Goal: Task Accomplishment & Management: Use online tool/utility

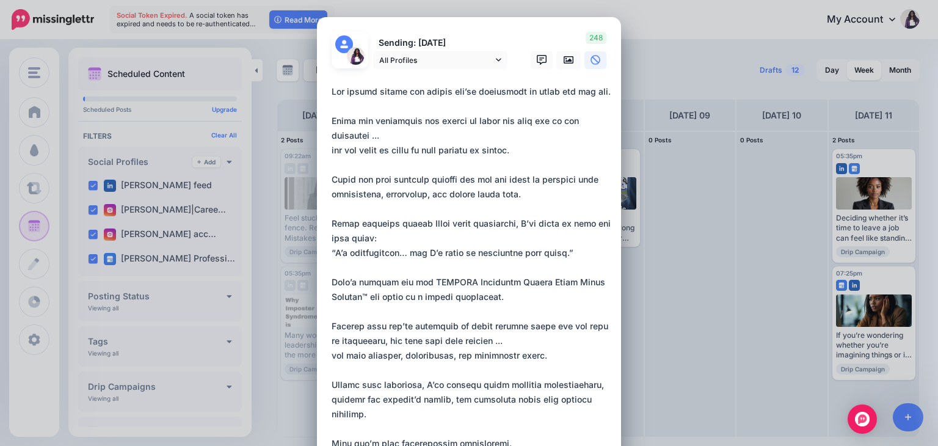
click at [431, 235] on textarea at bounding box center [472, 318] width 281 height 469
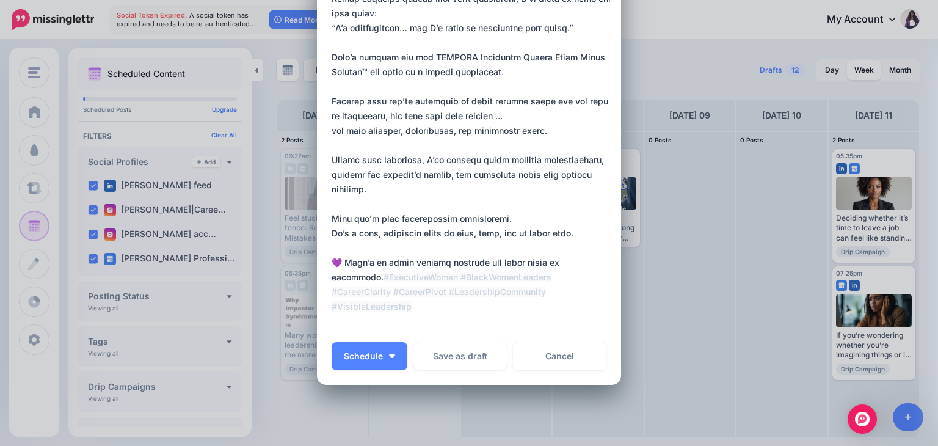
scroll to position [224, 0]
click at [595, 279] on textarea at bounding box center [472, 94] width 281 height 469
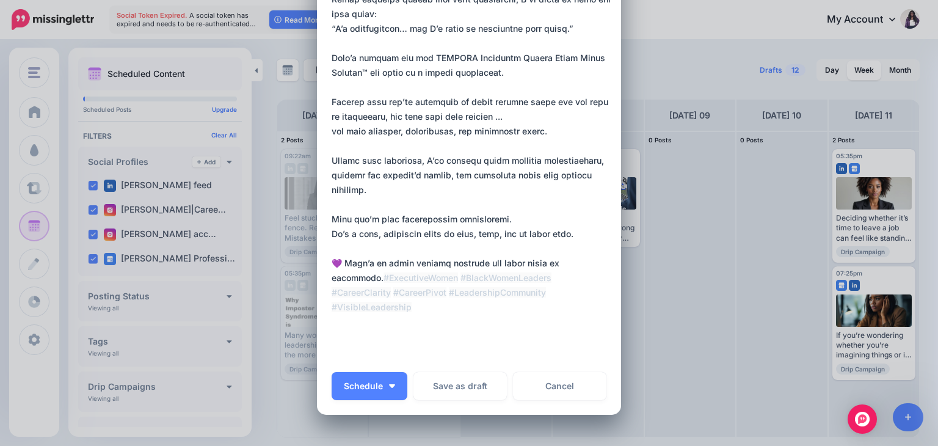
paste textarea "**********"
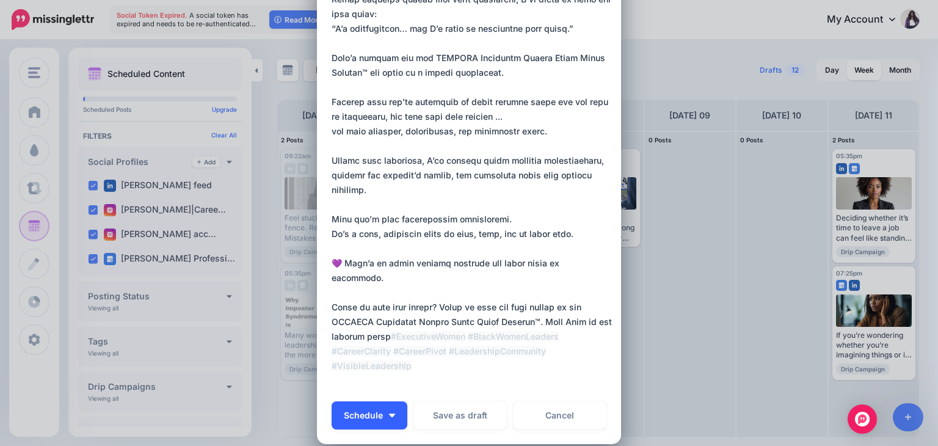
type textarea "**********"
click at [382, 413] on button "Schedule" at bounding box center [370, 415] width 76 height 28
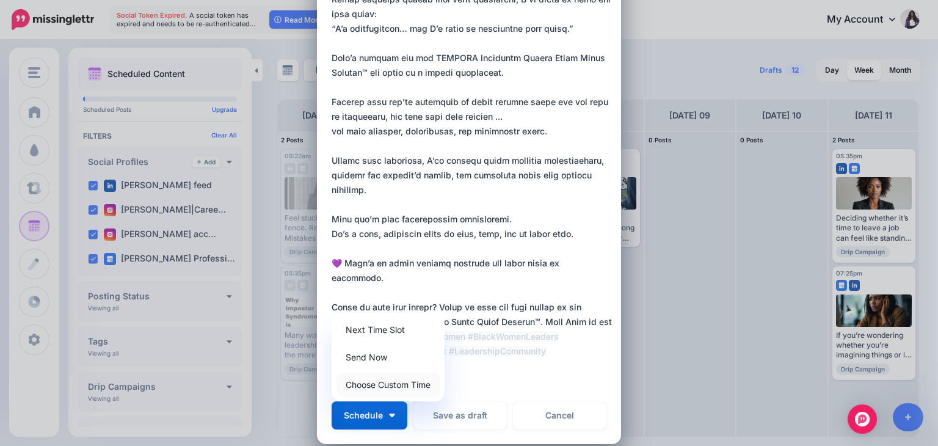
click at [374, 382] on link "Choose Custom Time" at bounding box center [388, 385] width 103 height 24
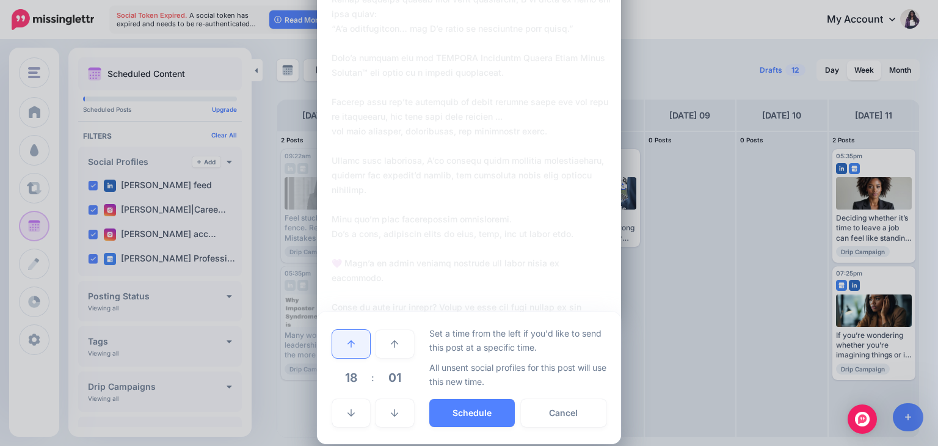
click at [349, 348] on link at bounding box center [351, 344] width 38 height 28
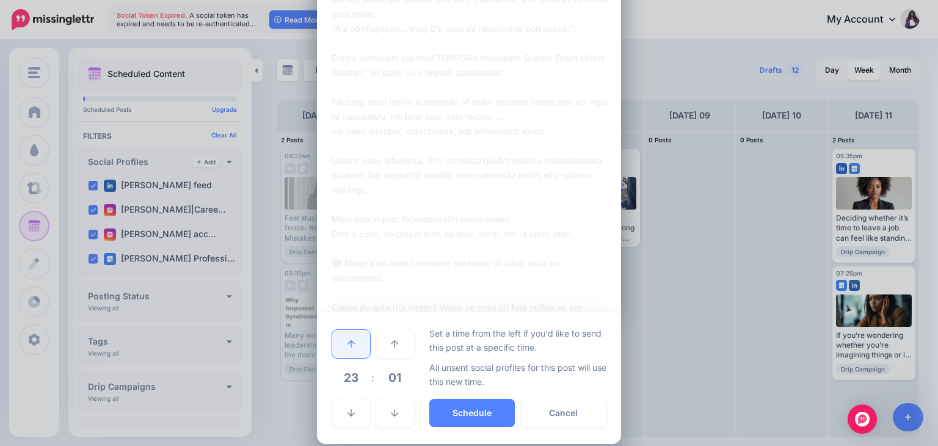
click at [349, 348] on link at bounding box center [351, 344] width 38 height 28
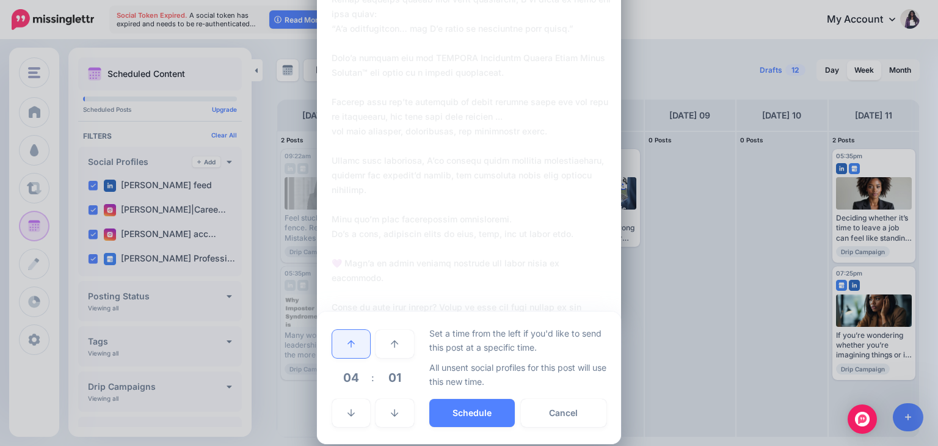
click at [349, 348] on link at bounding box center [351, 344] width 38 height 28
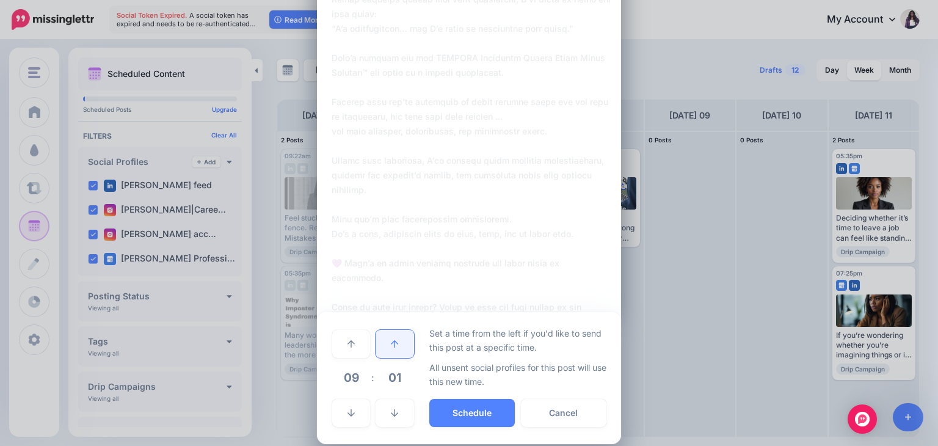
click at [380, 350] on link at bounding box center [395, 344] width 38 height 28
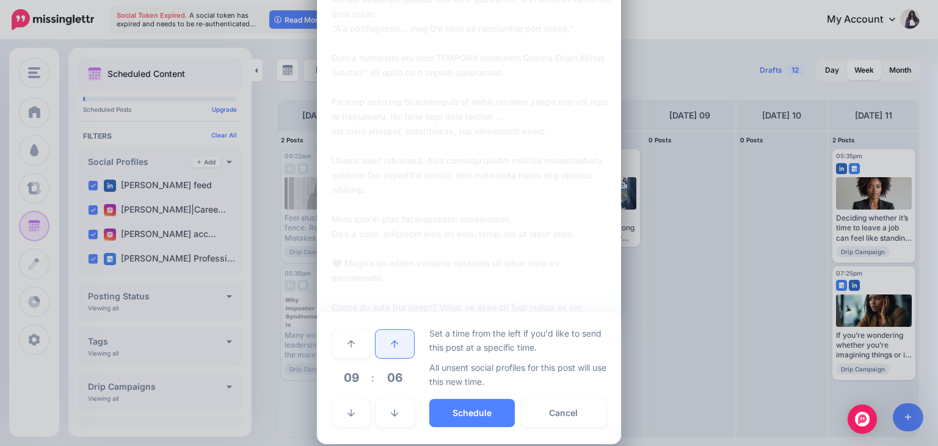
click at [380, 350] on link at bounding box center [395, 344] width 38 height 28
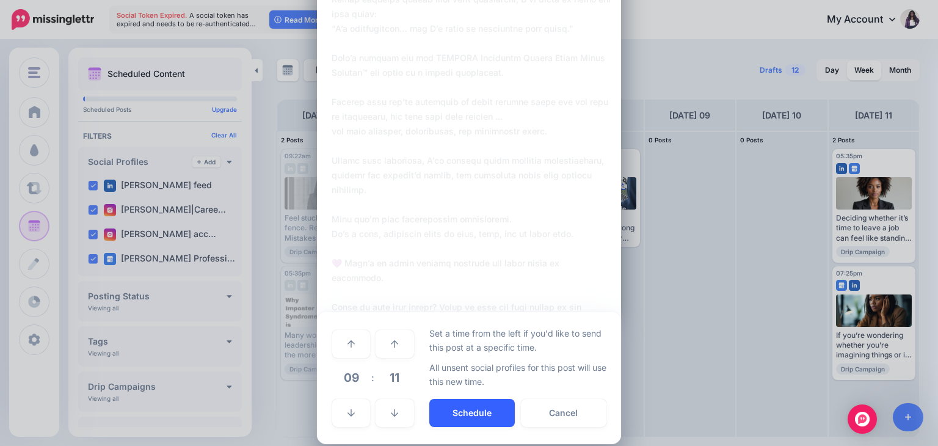
click at [466, 409] on button "Schedule" at bounding box center [472, 413] width 86 height 28
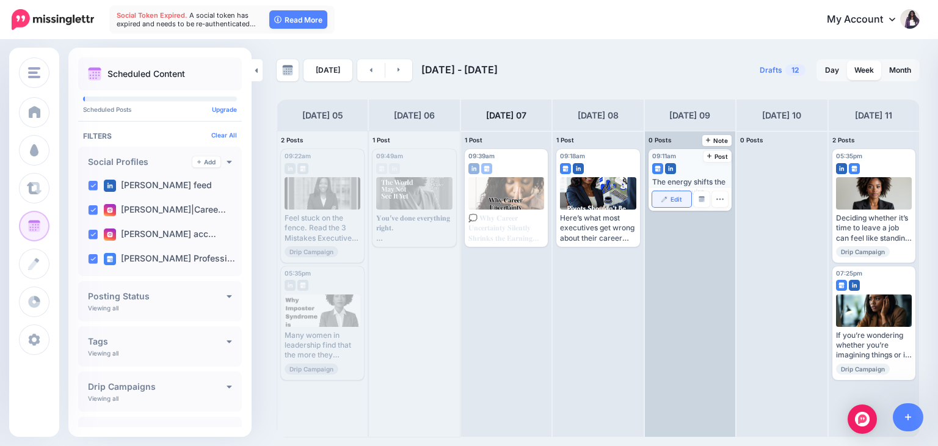
click at [674, 199] on span "Edit" at bounding box center [677, 199] width 12 height 6
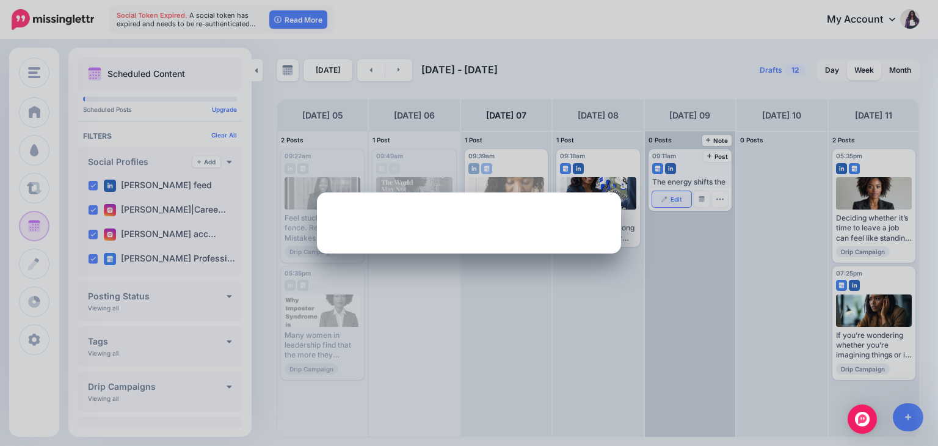
scroll to position [0, 0]
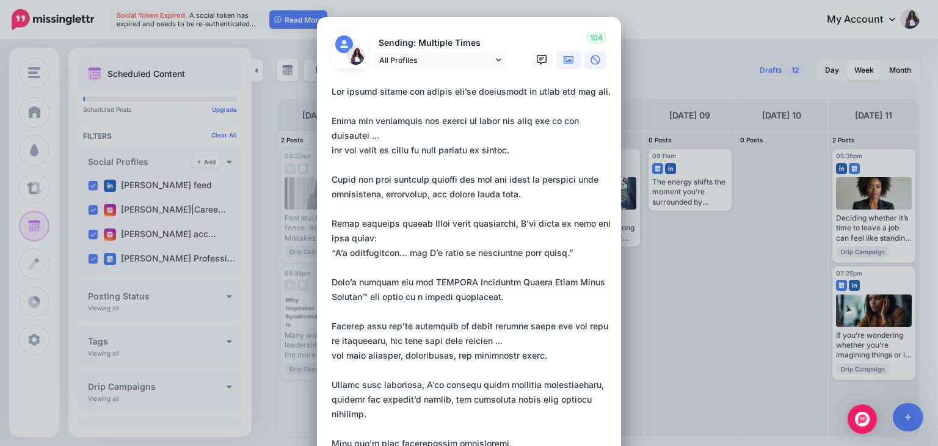
click at [564, 58] on icon at bounding box center [569, 60] width 10 height 10
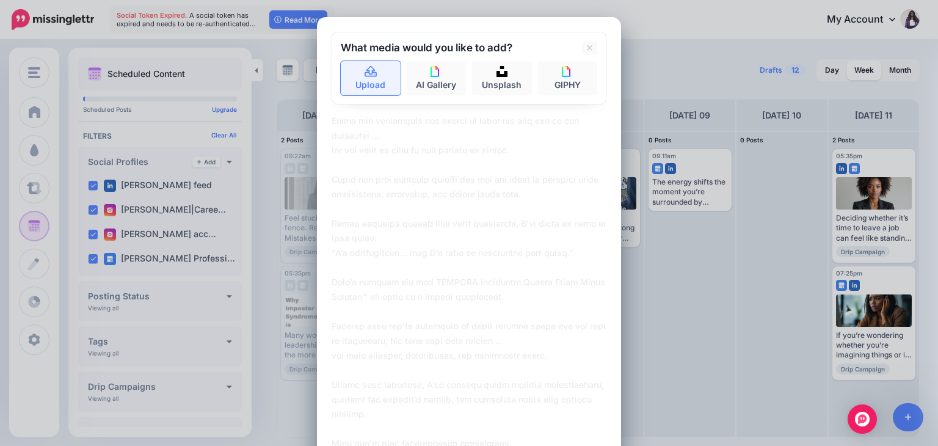
click at [364, 78] on link "Upload" at bounding box center [371, 78] width 60 height 34
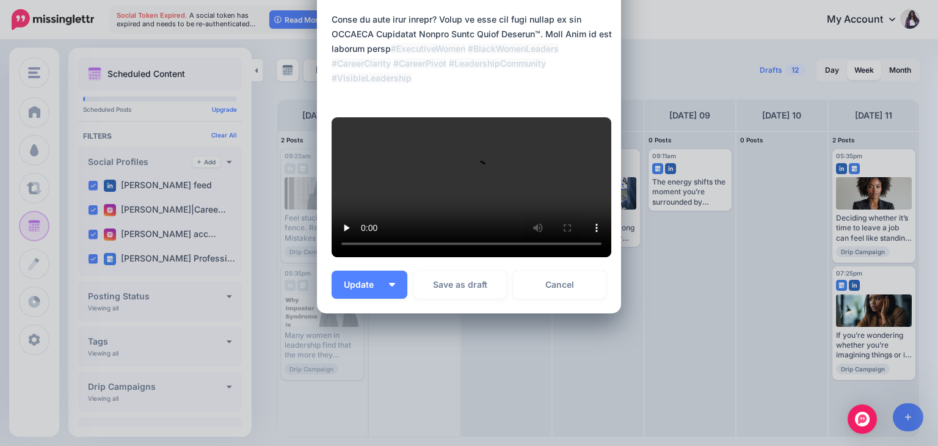
scroll to position [651, 0]
click at [355, 286] on span "Update" at bounding box center [363, 284] width 39 height 9
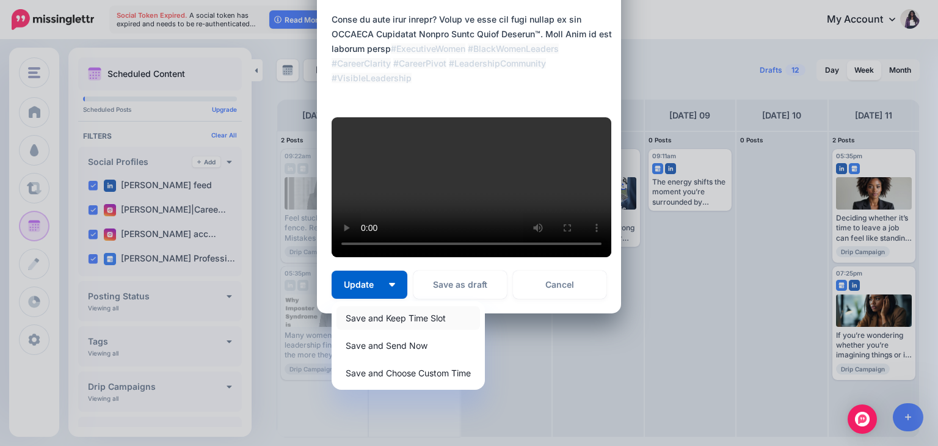
click at [359, 316] on link "Save and Keep Time Slot" at bounding box center [409, 318] width 144 height 24
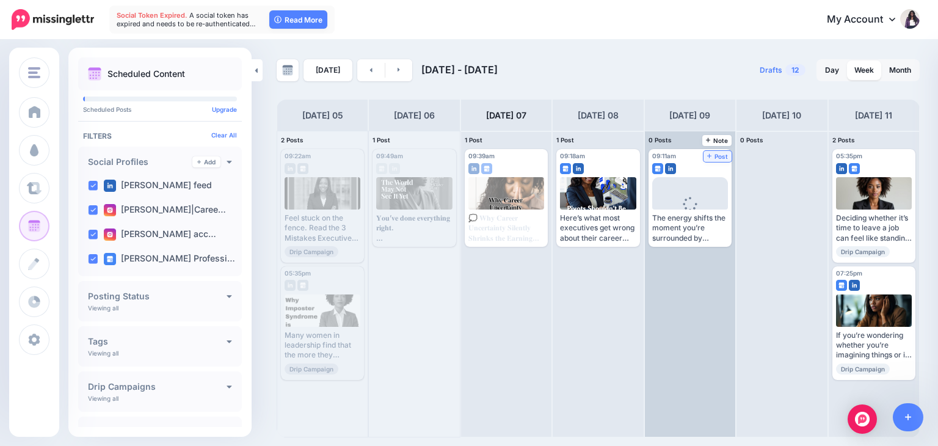
click at [707, 153] on span "Post" at bounding box center [717, 156] width 21 height 6
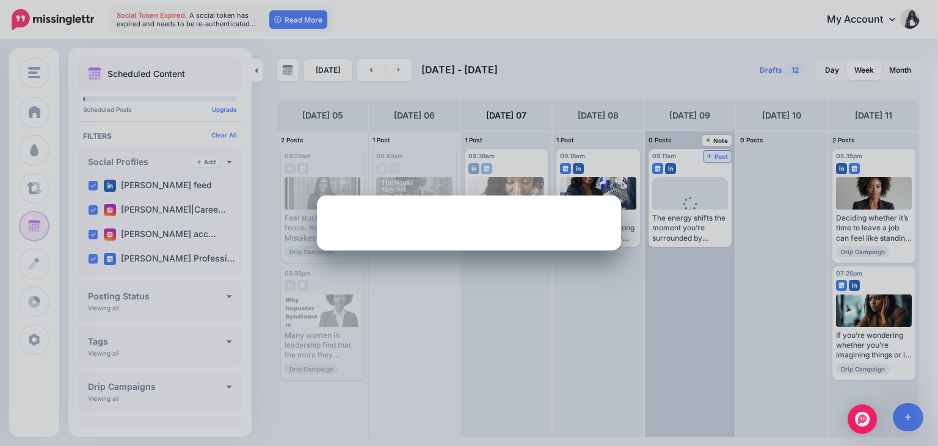
scroll to position [0, 0]
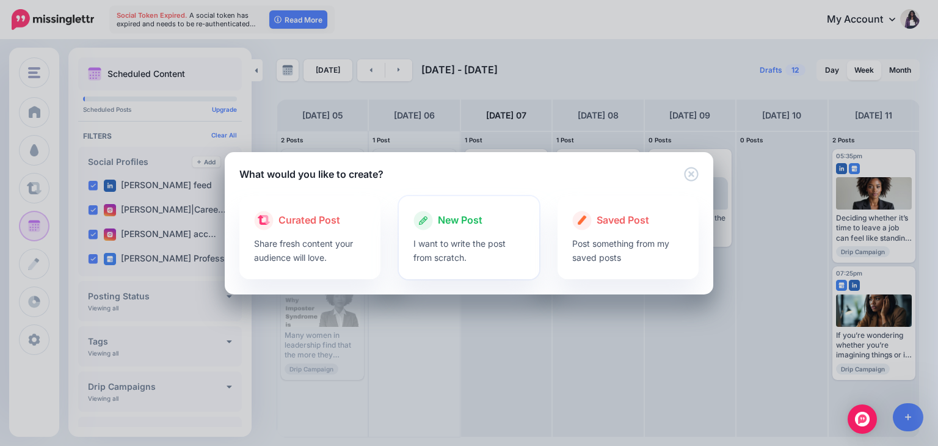
click at [474, 231] on div at bounding box center [469, 233] width 112 height 6
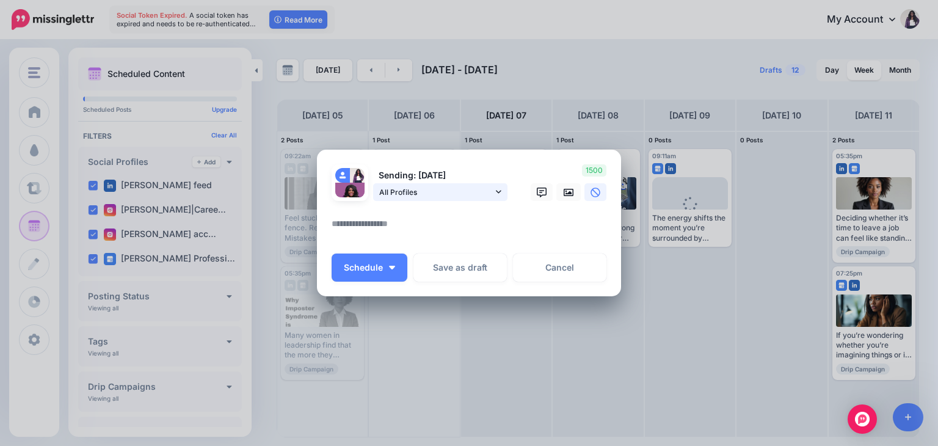
click at [415, 194] on span "All Profiles" at bounding box center [436, 192] width 114 height 13
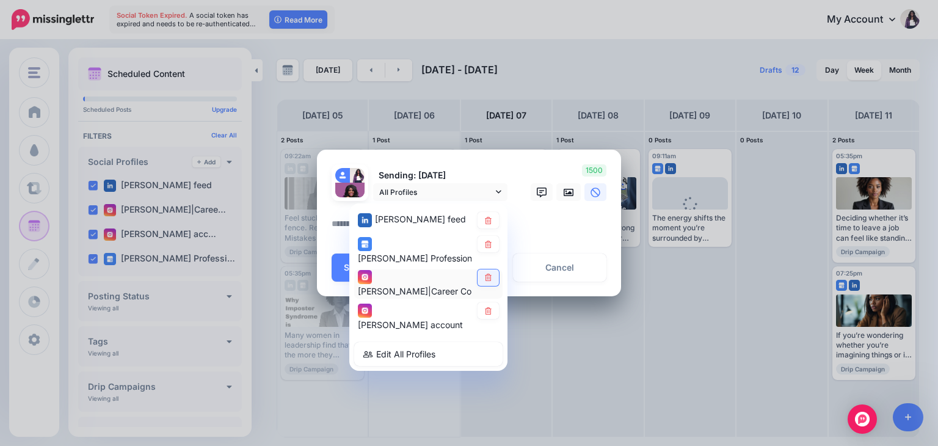
click at [493, 272] on link at bounding box center [488, 277] width 21 height 16
click at [489, 313] on icon at bounding box center [488, 310] width 7 height 7
click at [564, 225] on textarea at bounding box center [472, 228] width 281 height 24
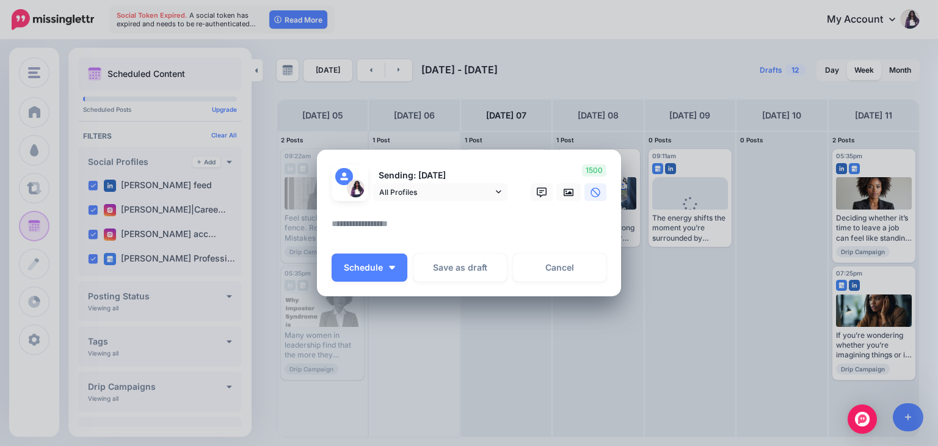
click at [437, 220] on textarea at bounding box center [472, 228] width 281 height 24
paste textarea "**********"
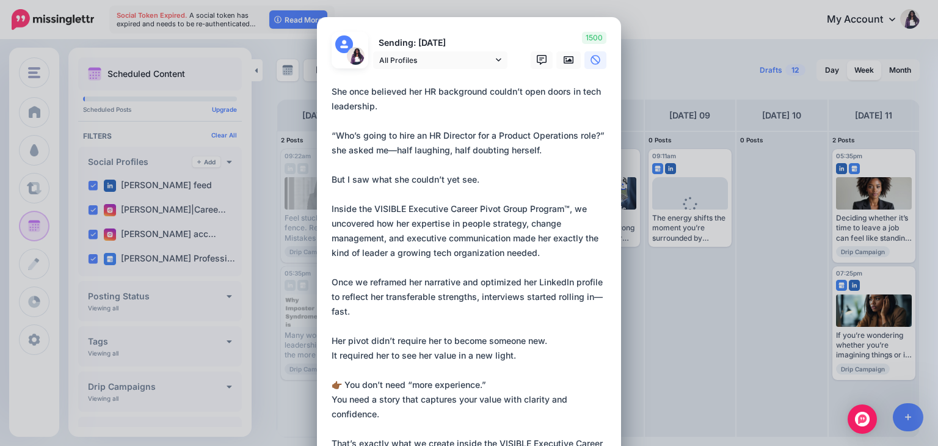
scroll to position [61, 0]
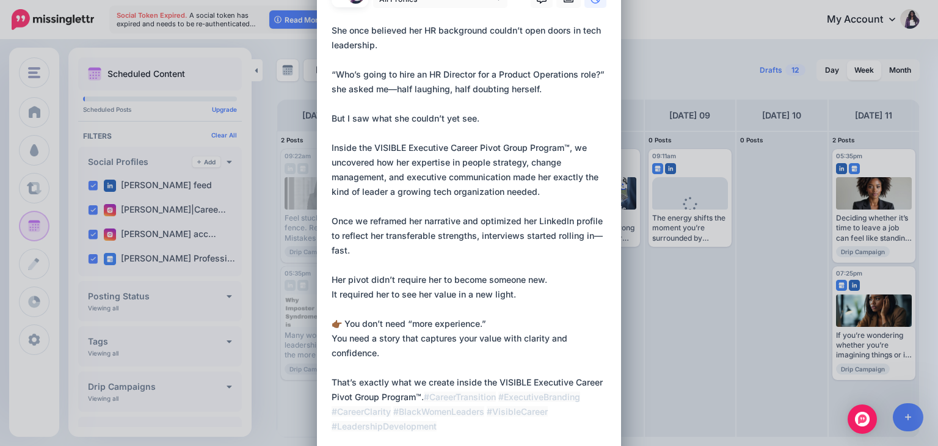
click at [390, 89] on textarea "**********" at bounding box center [472, 235] width 281 height 425
type textarea "**********"
